Goal: Find specific page/section: Find specific page/section

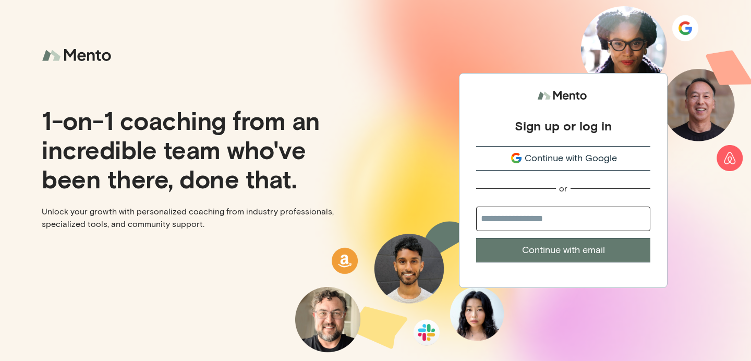
click at [560, 157] on span "Continue with Google" at bounding box center [571, 158] width 92 height 14
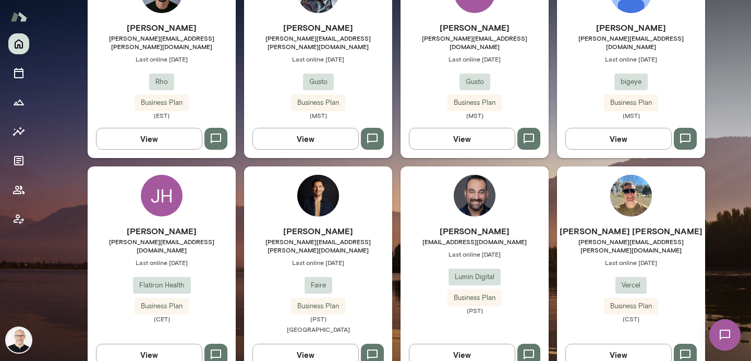
scroll to position [961, 0]
click at [461, 344] on button "View" at bounding box center [462, 355] width 106 height 22
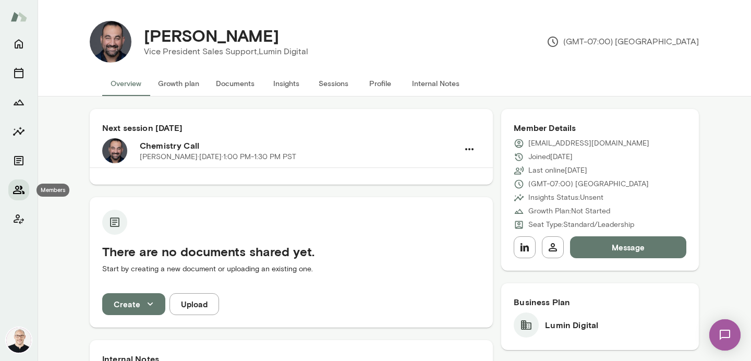
click at [19, 190] on icon "Members" at bounding box center [18, 190] width 11 height 8
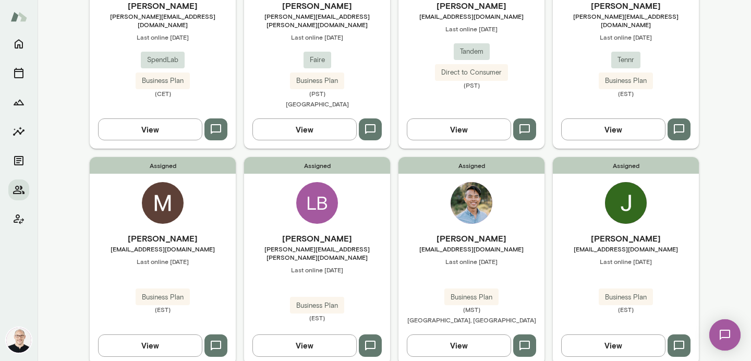
scroll to position [852, 0]
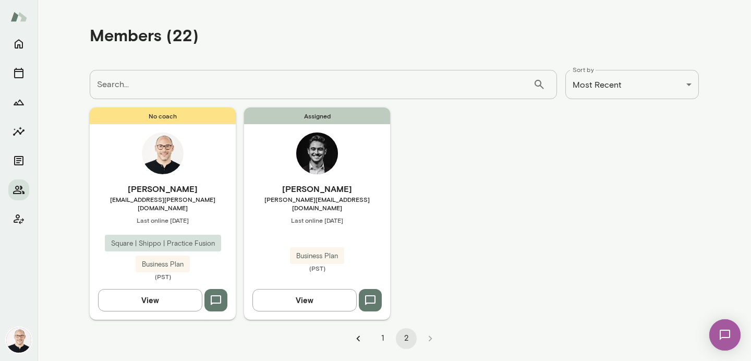
scroll to position [0, 0]
click at [379, 328] on button "1" at bounding box center [382, 338] width 21 height 21
